Goal: Task Accomplishment & Management: Manage account settings

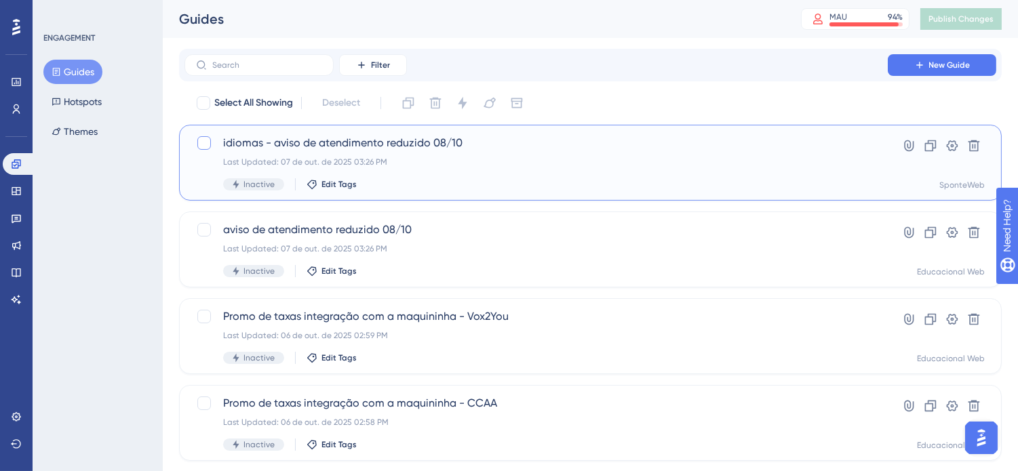
click at [202, 144] on div at bounding box center [204, 143] width 14 height 14
checkbox input "true"
click at [204, 232] on div at bounding box center [204, 230] width 14 height 14
checkbox input "true"
click at [465, 102] on icon at bounding box center [463, 103] width 14 height 14
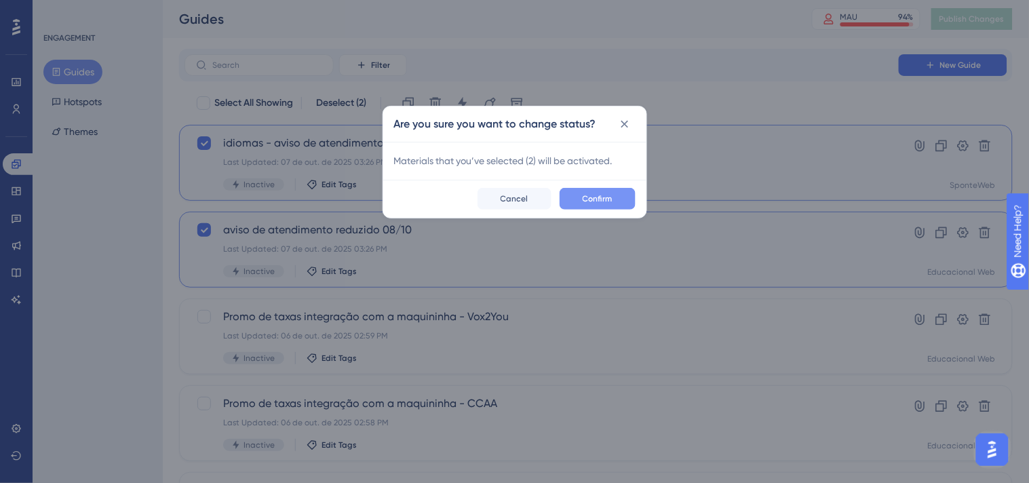
click at [588, 191] on button "Confirm" at bounding box center [597, 199] width 76 height 22
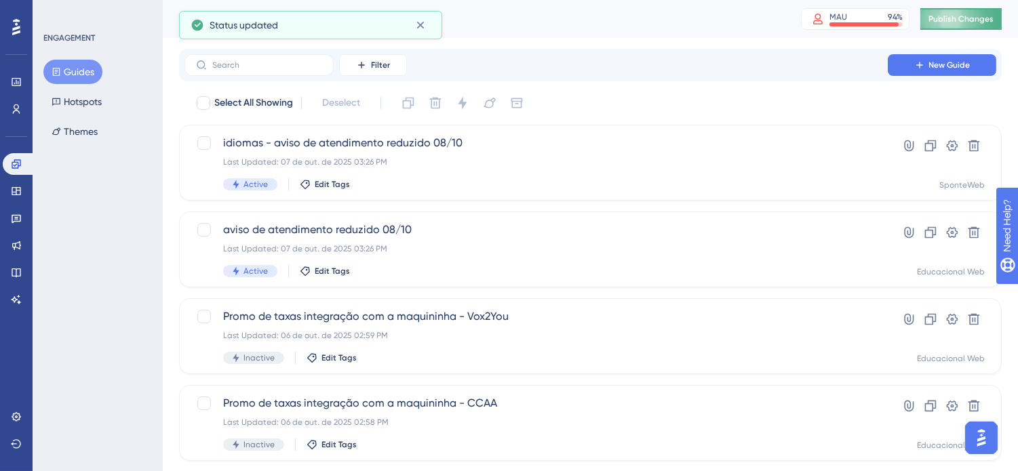
click at [963, 14] on span "Publish Changes" at bounding box center [960, 19] width 65 height 11
click at [701, 68] on div "Filter New Guide" at bounding box center [590, 65] width 812 height 22
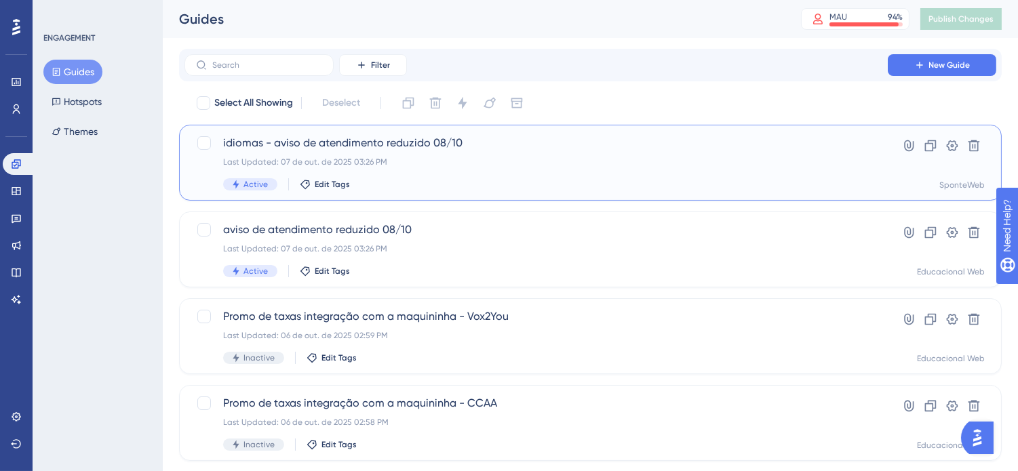
click at [516, 143] on span "idiomas - aviso de atendimento reduzido 08/10" at bounding box center [536, 143] width 626 height 16
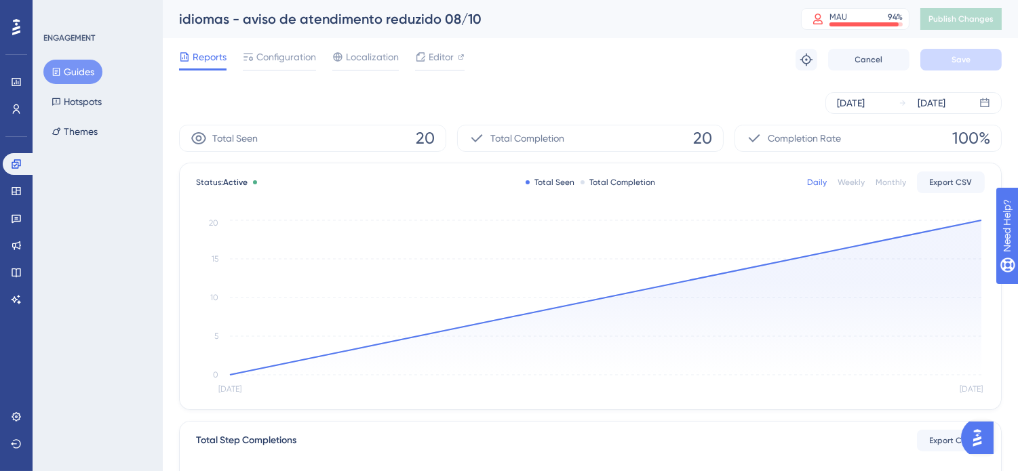
click at [66, 75] on button "Guides" at bounding box center [72, 72] width 59 height 24
